Goal: Communication & Community: Answer question/provide support

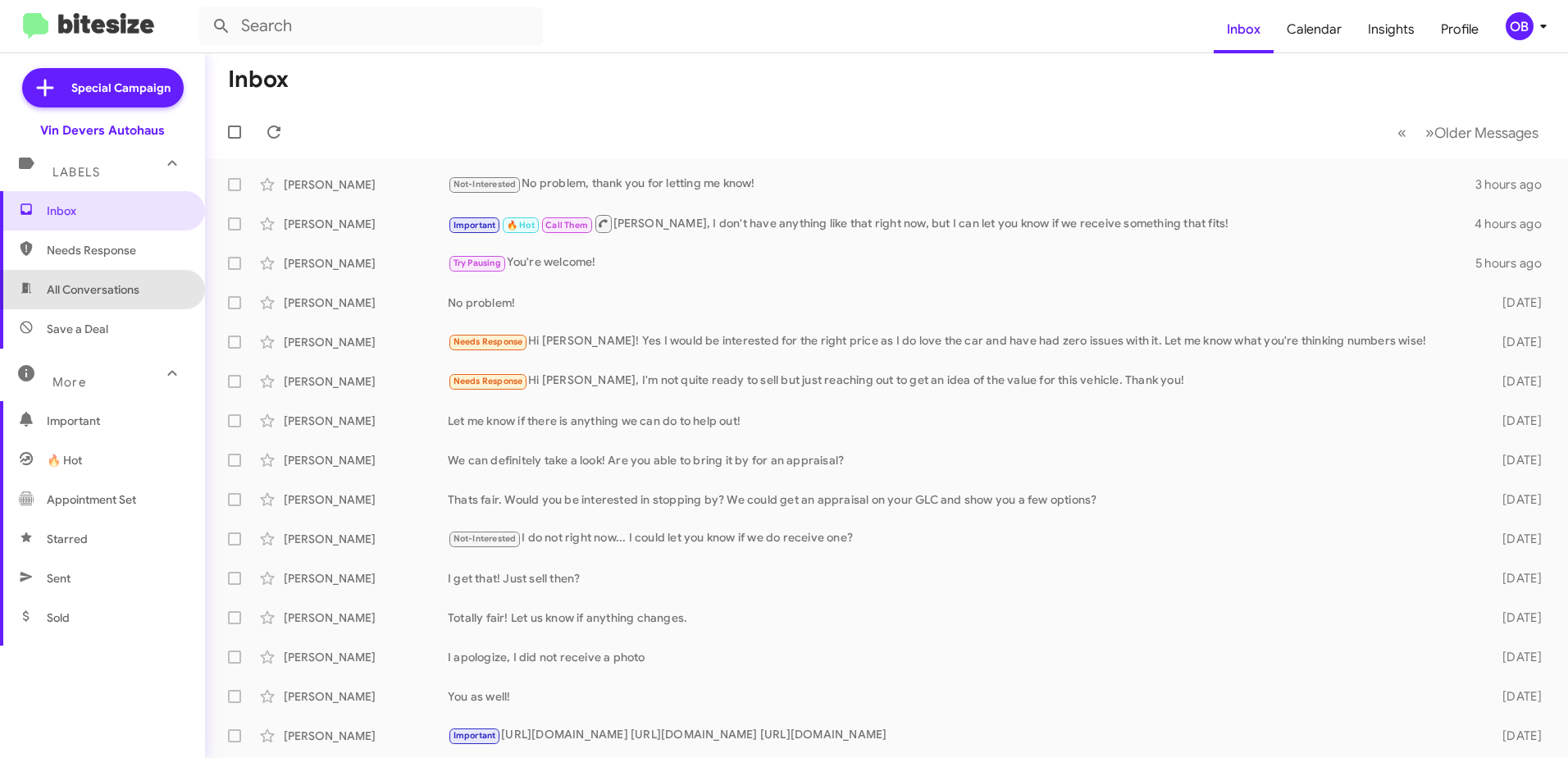
click at [117, 294] on span "All Conversations" at bounding box center [93, 289] width 92 height 17
type input "in:all-conversations"
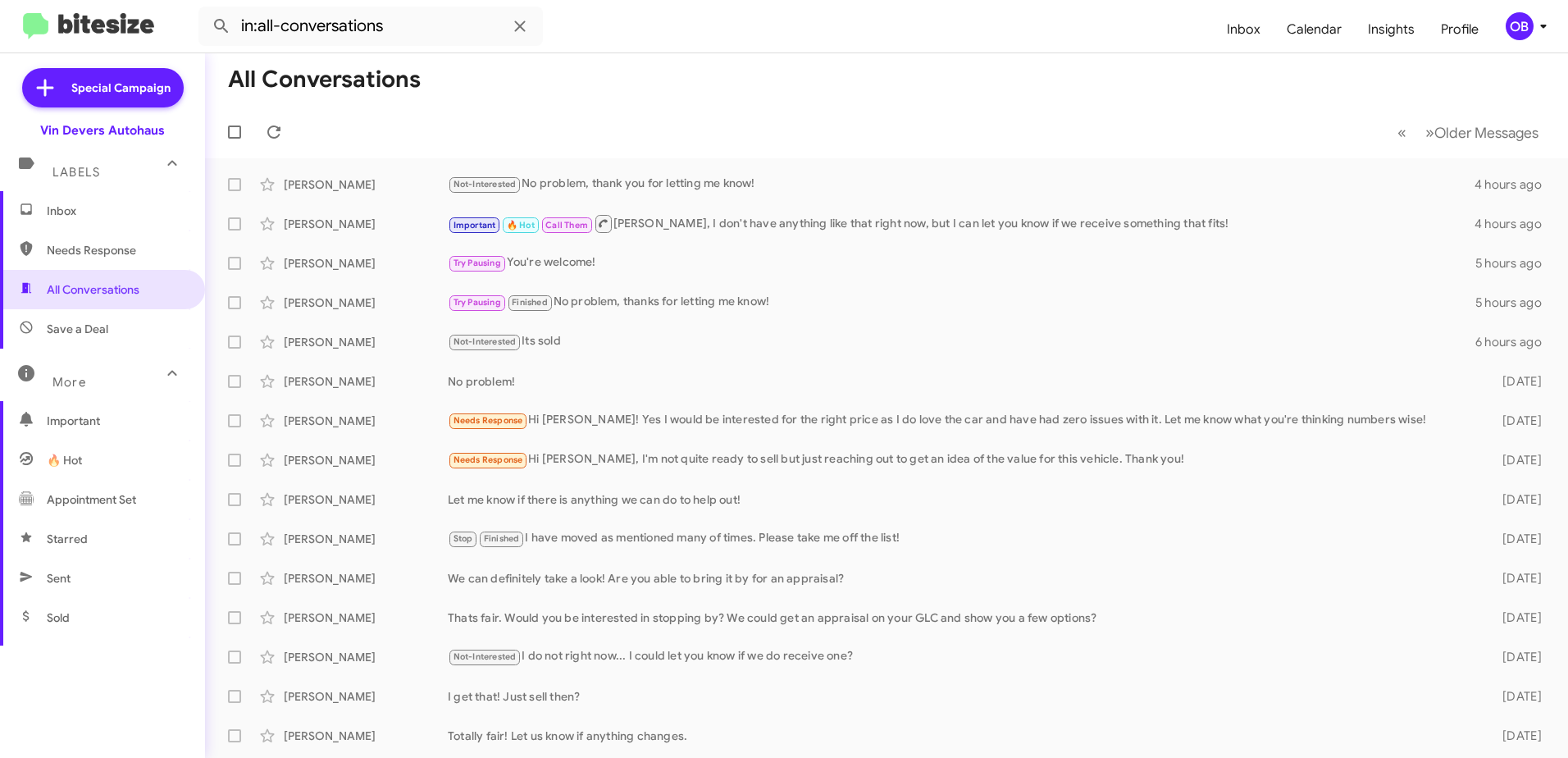
click at [93, 208] on span "Inbox" at bounding box center [116, 211] width 140 height 17
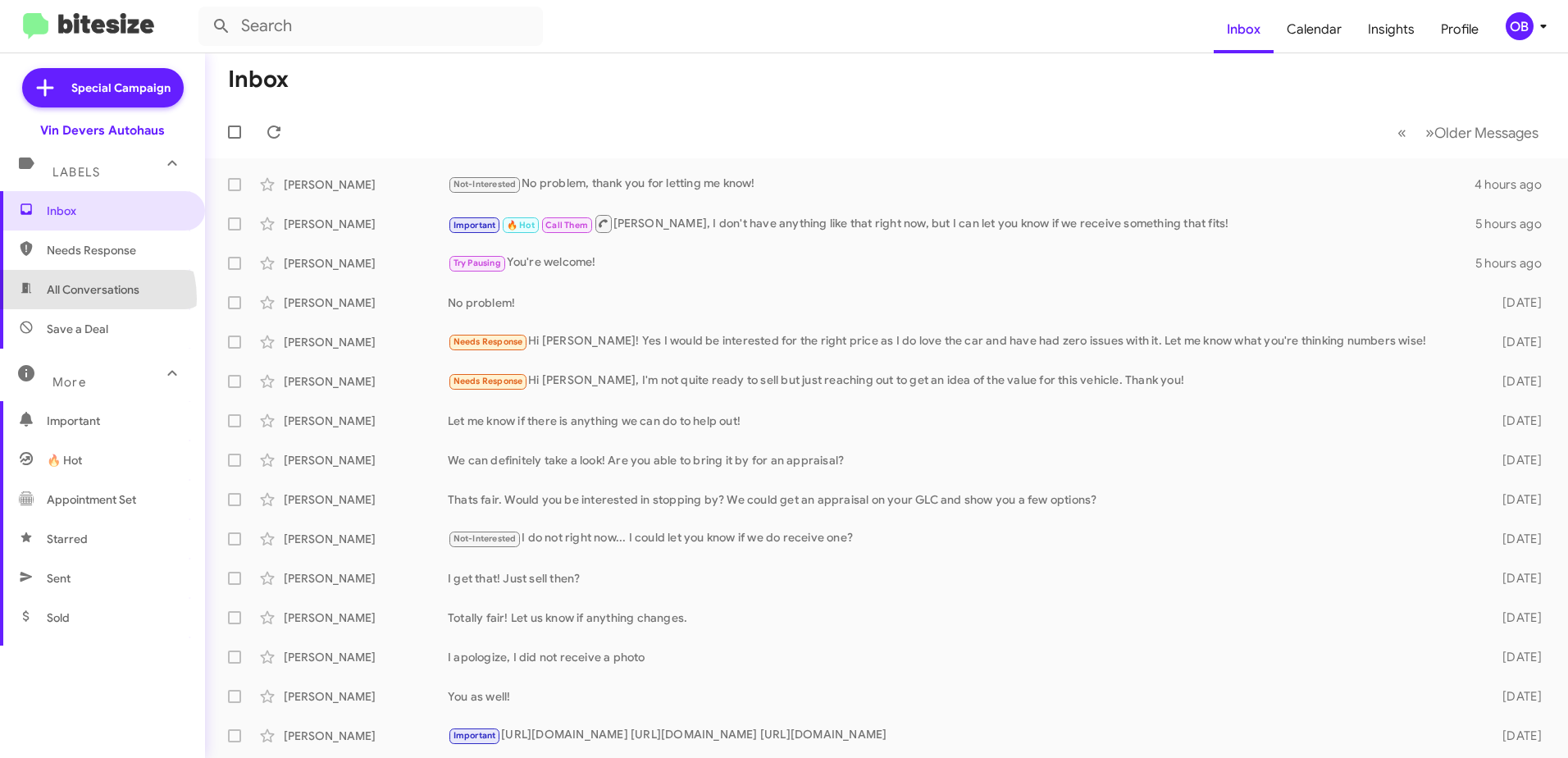
click at [86, 299] on span "All Conversations" at bounding box center [103, 289] width 205 height 40
type input "in:all-conversations"
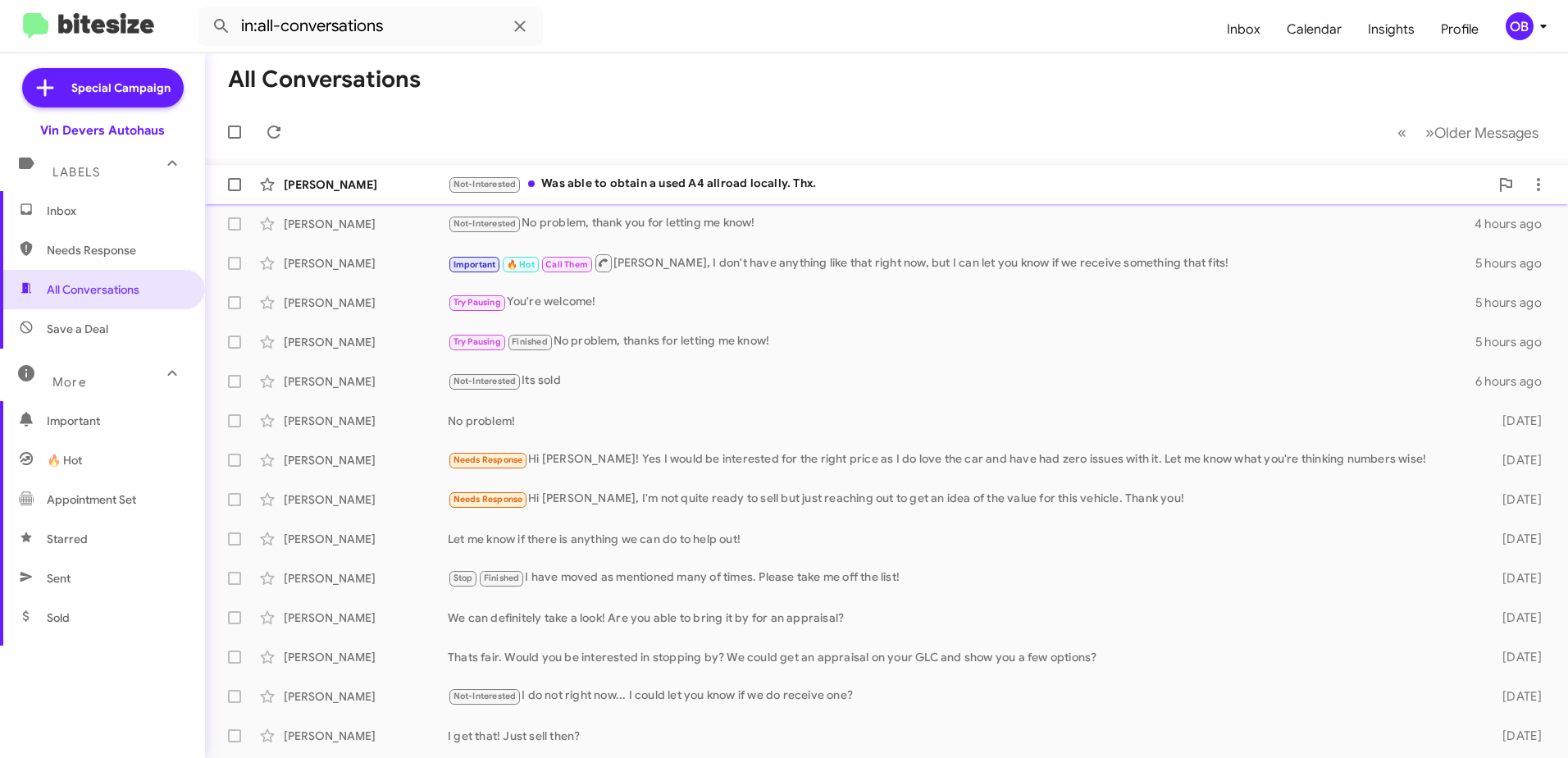
click at [879, 179] on div "Not-Interested Was able to obtain a used A4 allroad locally. Thx." at bounding box center [968, 184] width 1041 height 18
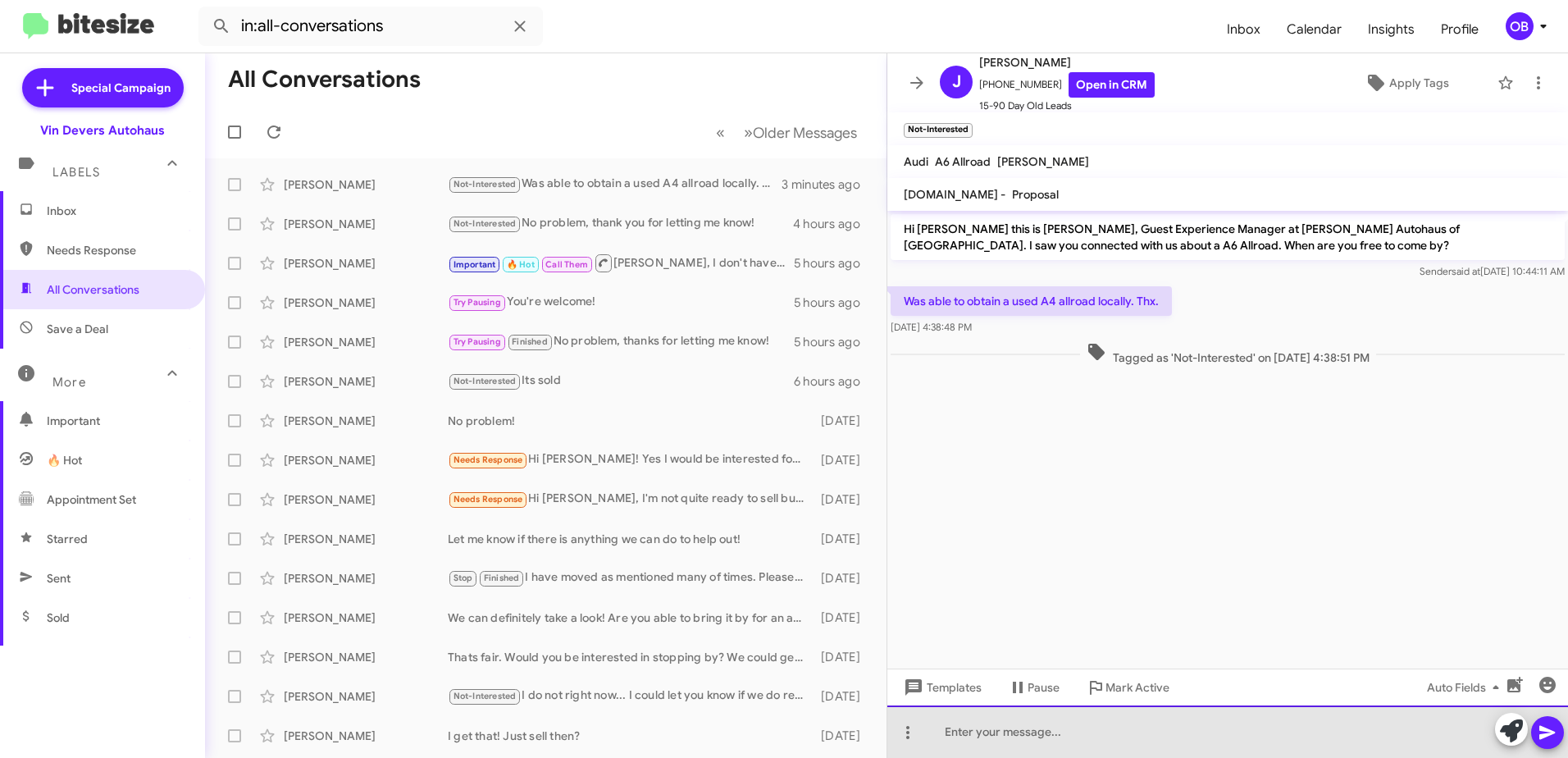
click at [1009, 727] on div at bounding box center [1228, 731] width 680 height 53
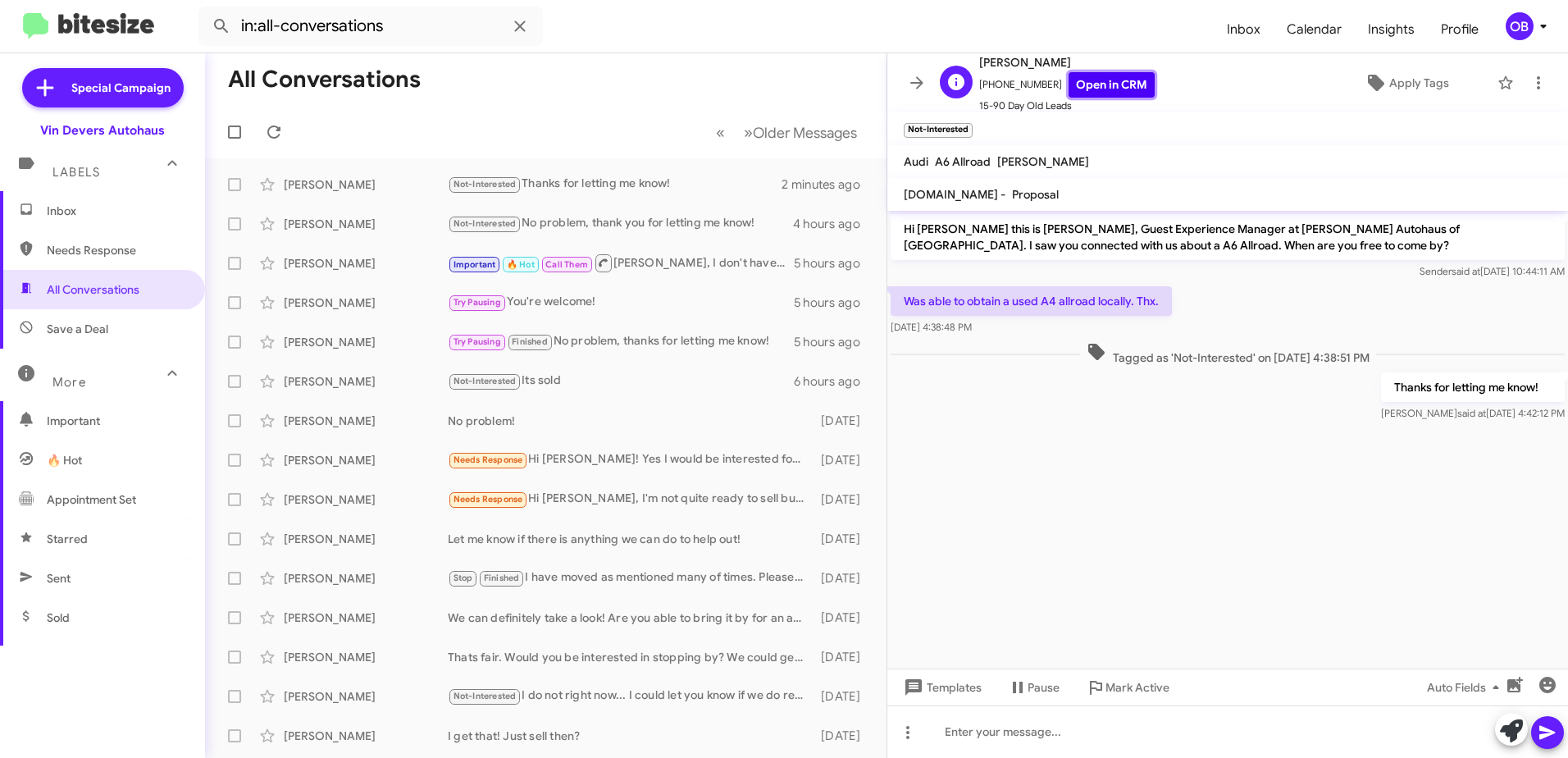
click at [1122, 81] on link "Open in CRM" at bounding box center [1111, 84] width 86 height 25
click at [445, 29] on input "in:all-conversations" at bounding box center [371, 26] width 345 height 40
click at [205, 10] on button at bounding box center [221, 26] width 32 height 32
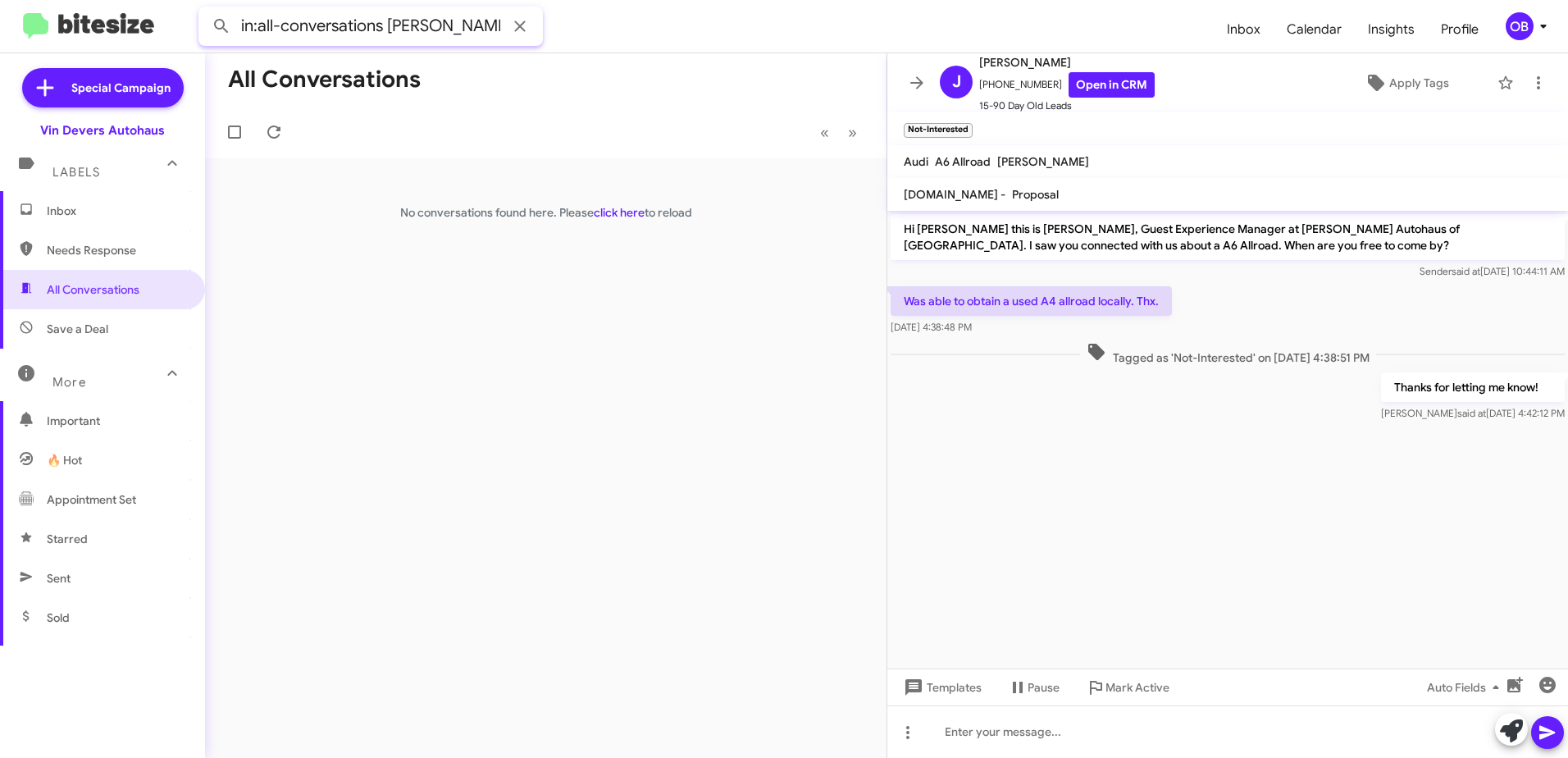
drag, startPoint x: 423, startPoint y: 30, endPoint x: 402, endPoint y: 31, distance: 21.0
click at [402, 31] on input "in:all-conversations [PERSON_NAME]" at bounding box center [371, 26] width 345 height 40
type input "in:all-conversations ellenwood"
click at [205, 10] on button at bounding box center [221, 26] width 32 height 32
click at [519, 27] on icon at bounding box center [520, 26] width 11 height 11
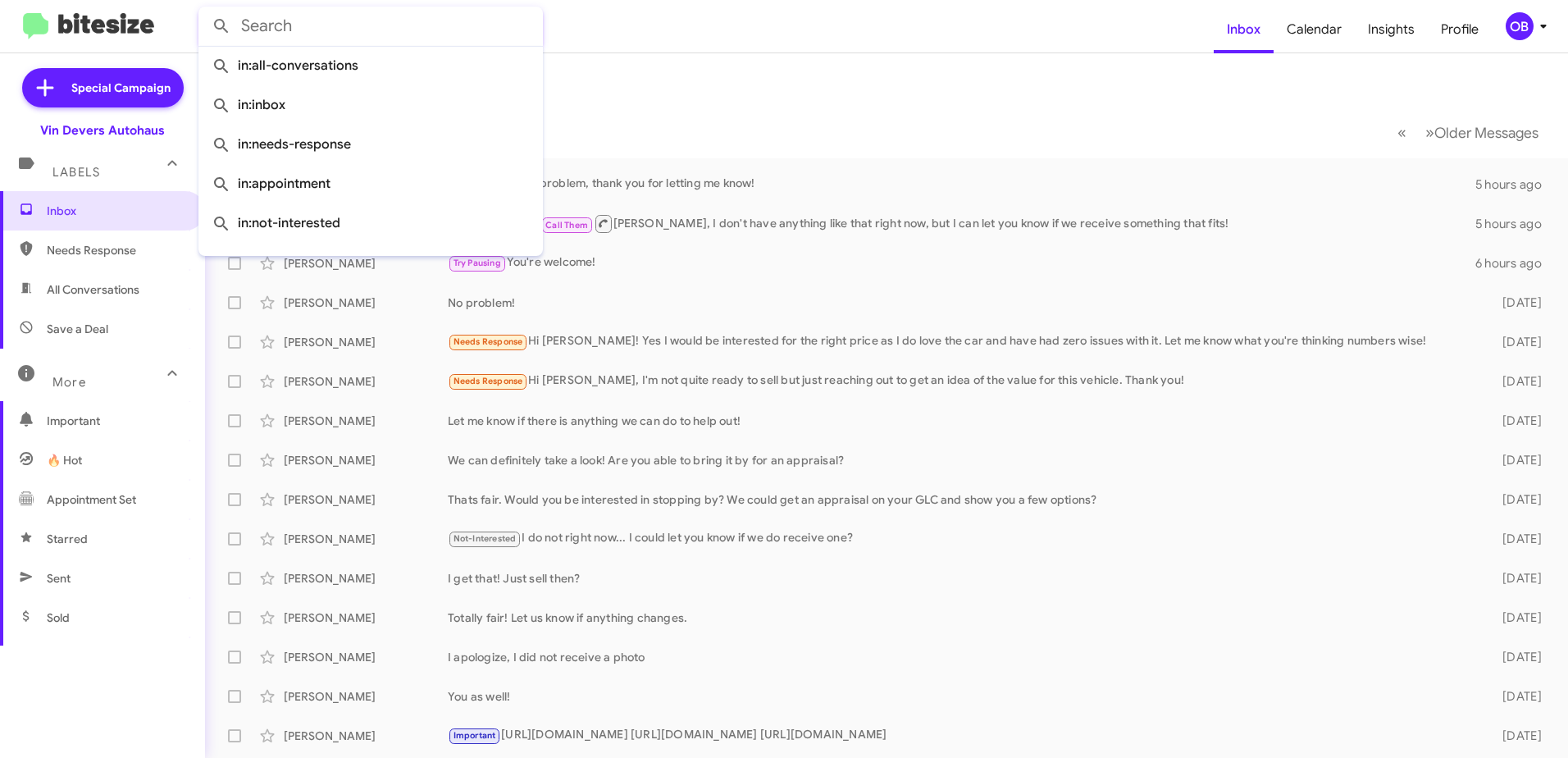
click at [631, 46] on mat-toolbar "Inbox Calendar Insights Profile OB" at bounding box center [784, 26] width 1568 height 53
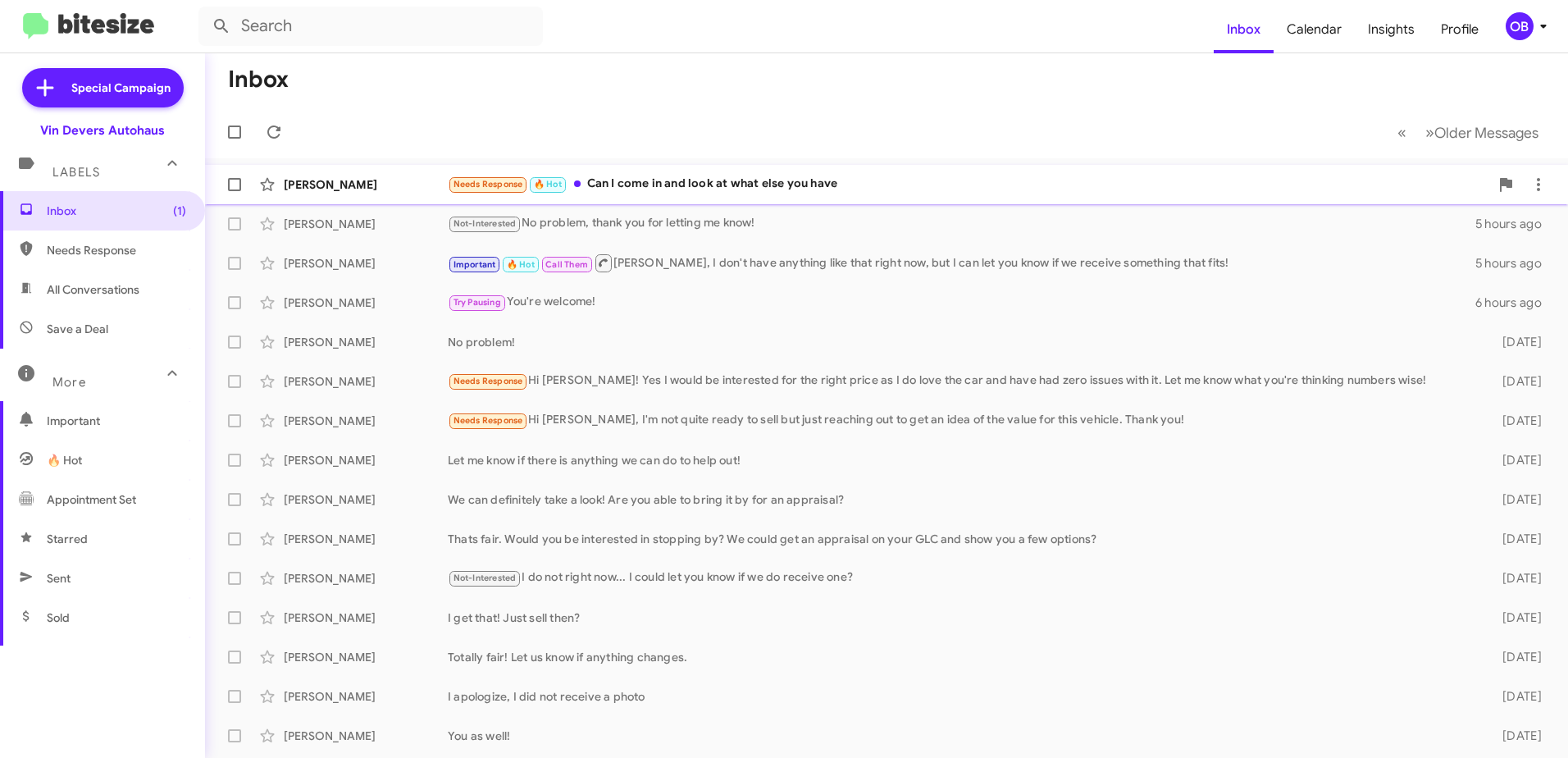
click at [909, 180] on div "Needs Response 🔥 Hot Can I come in and look at what else you have" at bounding box center [968, 184] width 1041 height 18
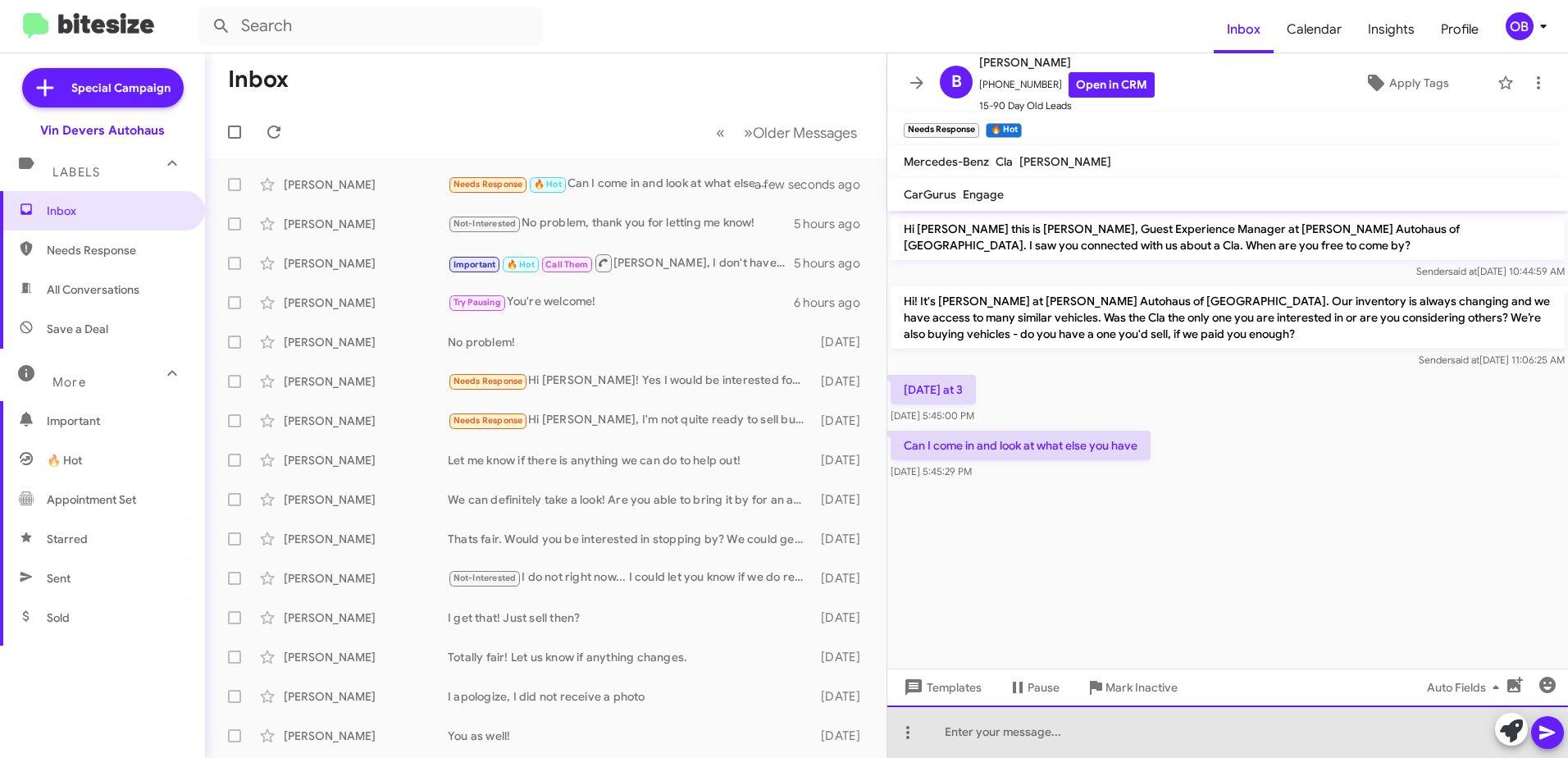
click at [1005, 741] on div at bounding box center [1228, 731] width 680 height 53
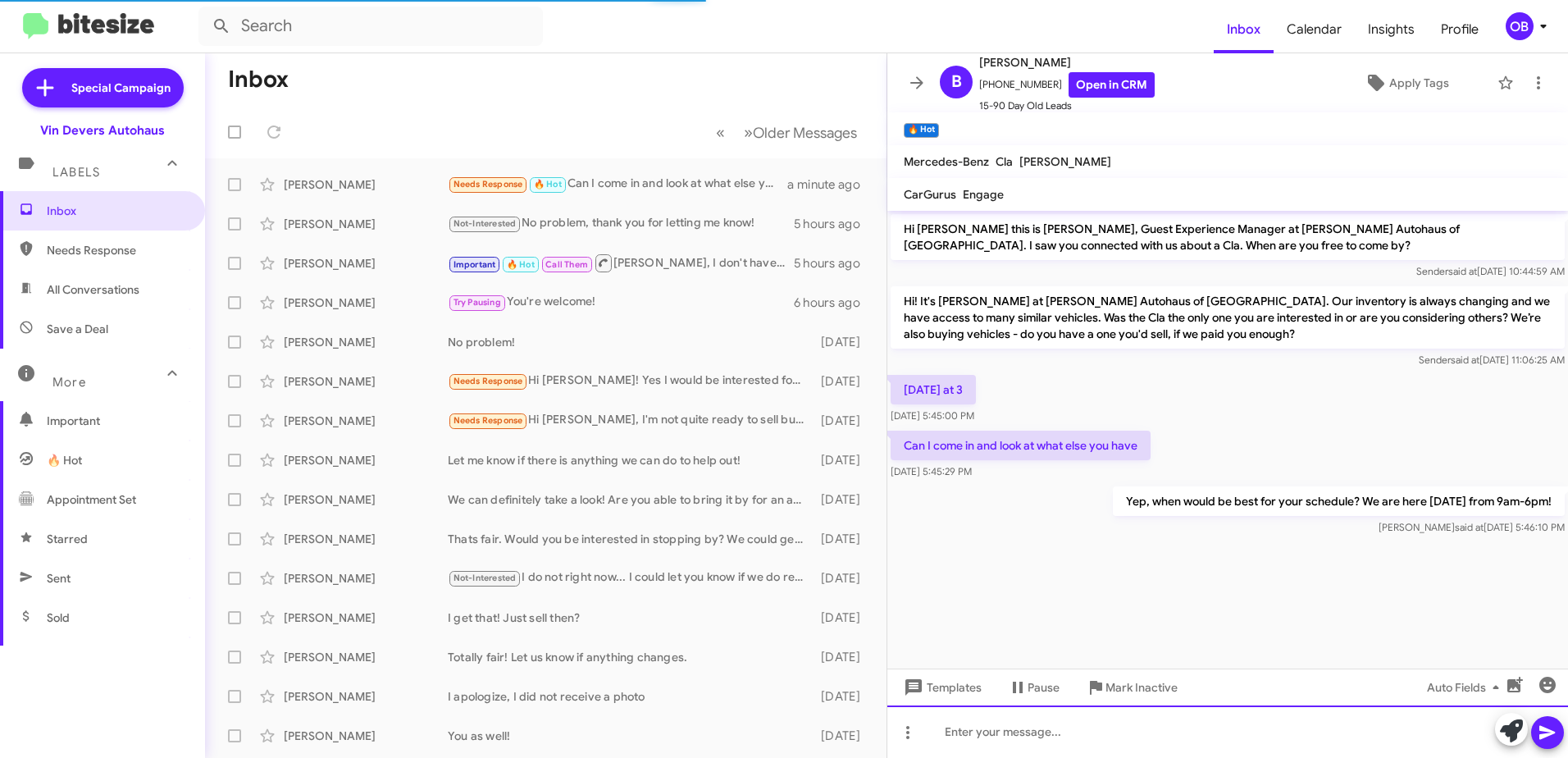
click at [1029, 734] on div at bounding box center [1228, 731] width 680 height 53
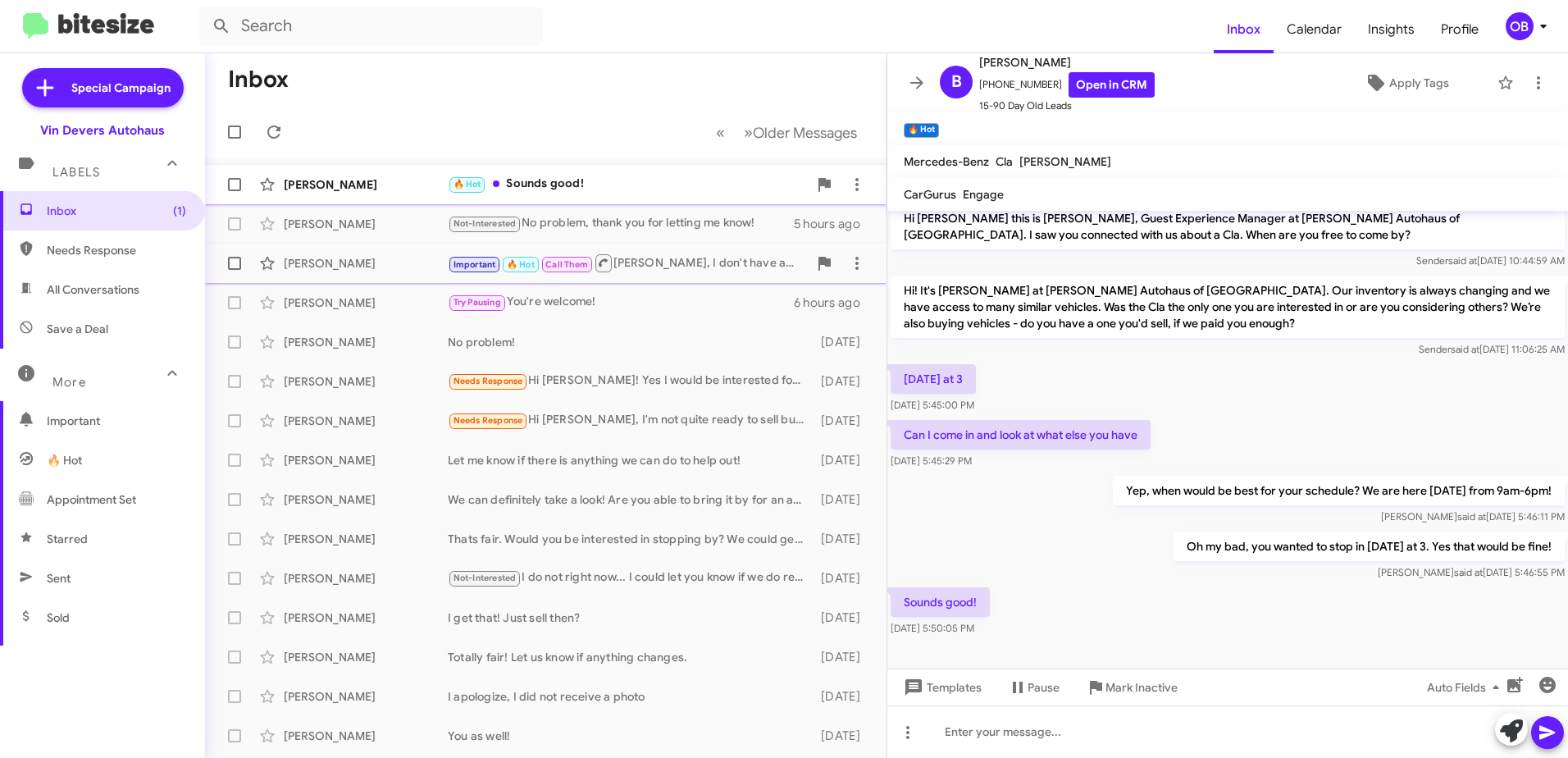
click at [608, 185] on div "🔥 Hot Sounds good!" at bounding box center [627, 184] width 360 height 18
click at [618, 214] on div "Not-Interested No problem, thank you for letting me know!" at bounding box center [627, 223] width 360 height 18
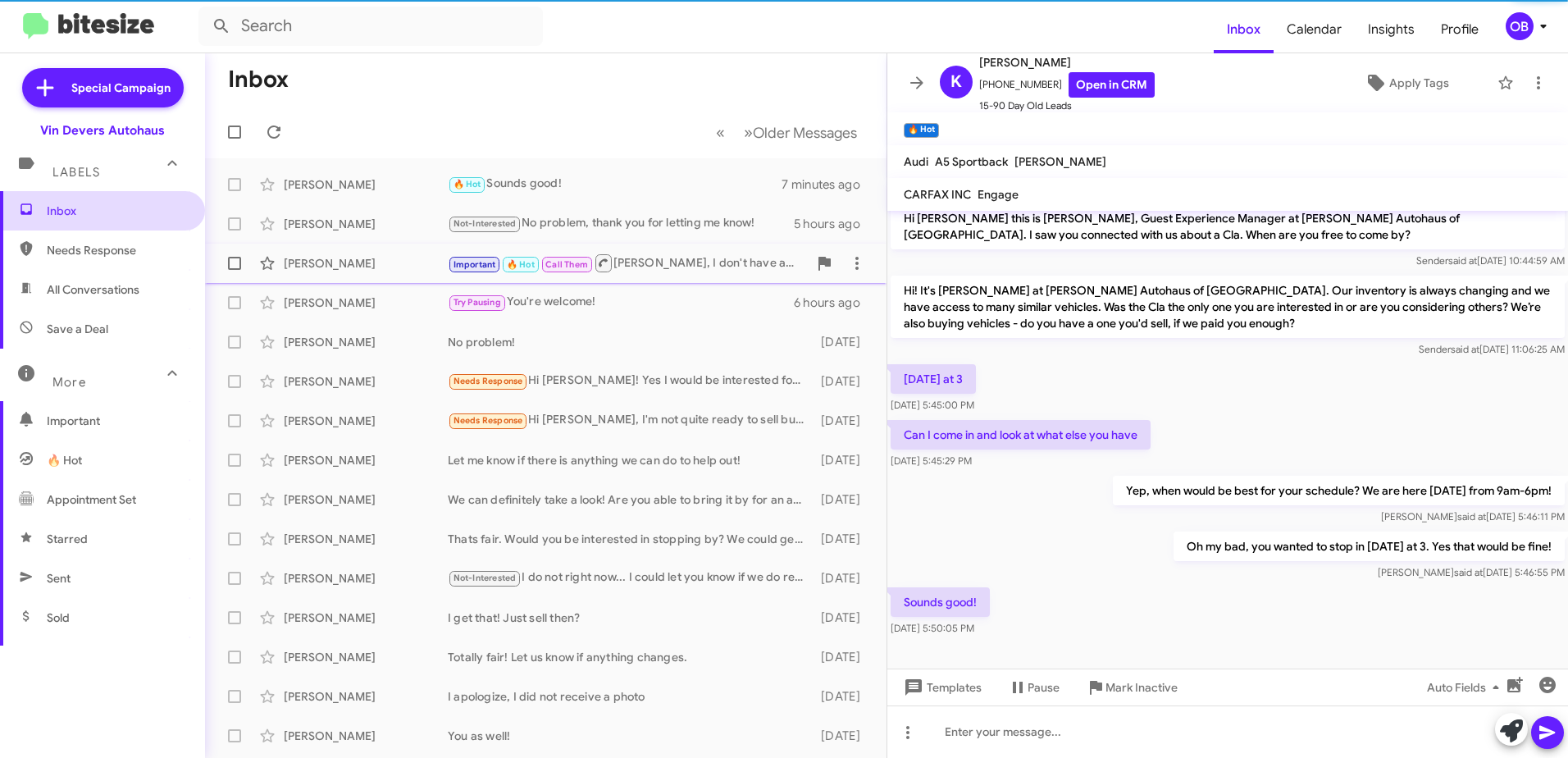
scroll to position [350, 0]
